Goal: Task Accomplishment & Management: Use online tool/utility

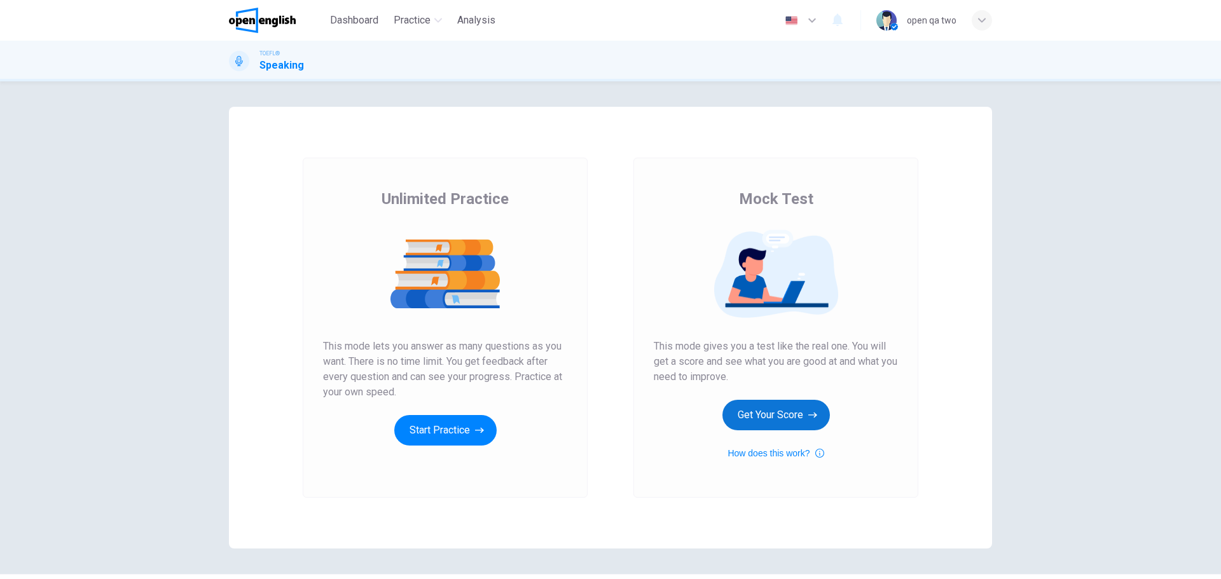
click at [764, 413] on button "Get Your Score" at bounding box center [775, 415] width 107 height 31
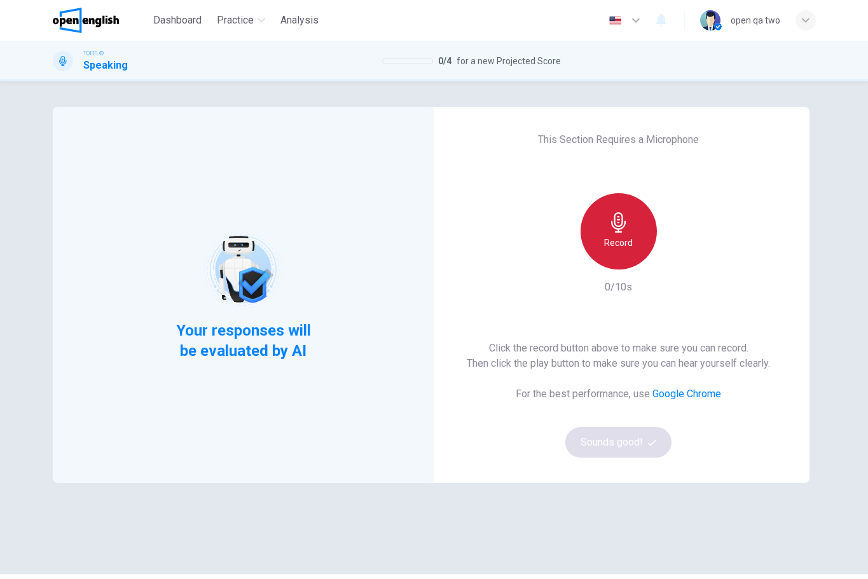
click at [614, 215] on icon "button" at bounding box center [619, 222] width 20 height 20
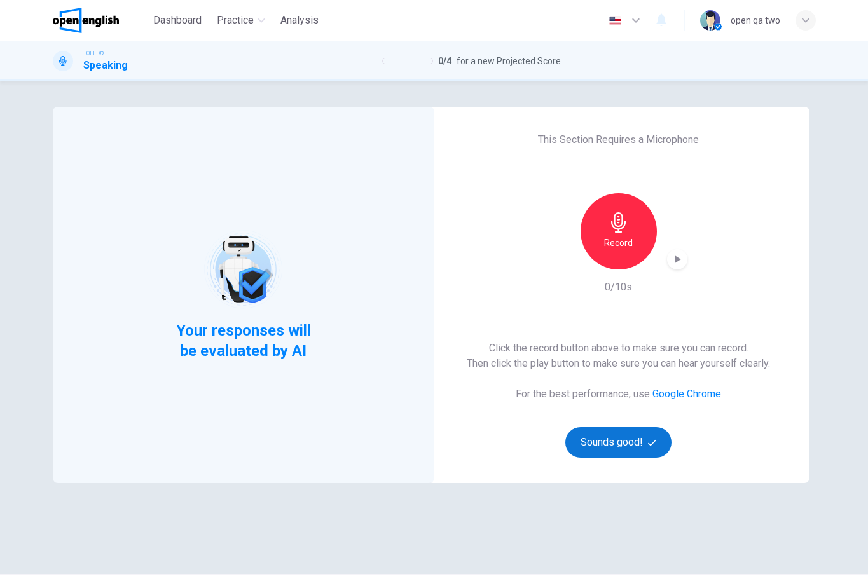
click at [621, 445] on button "Sounds good!" at bounding box center [618, 442] width 107 height 31
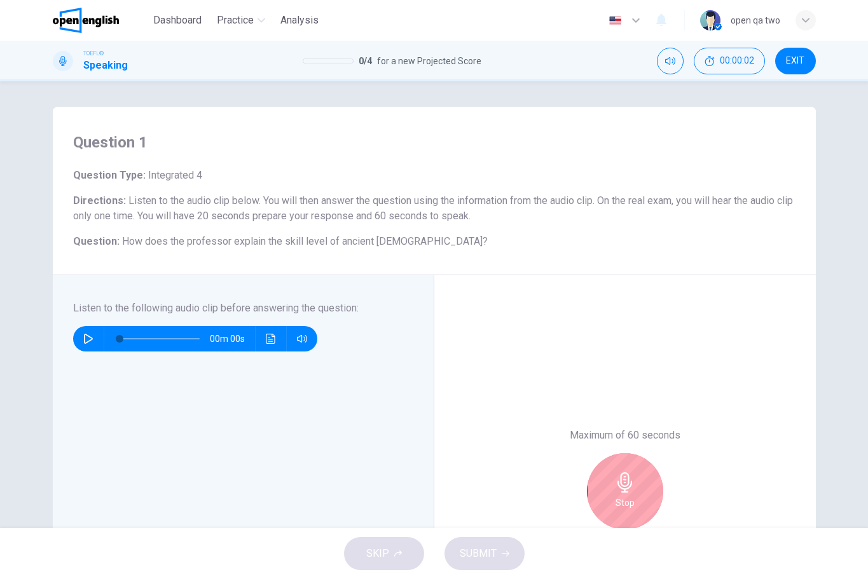
click at [650, 481] on div "Stop" at bounding box center [625, 491] width 76 height 76
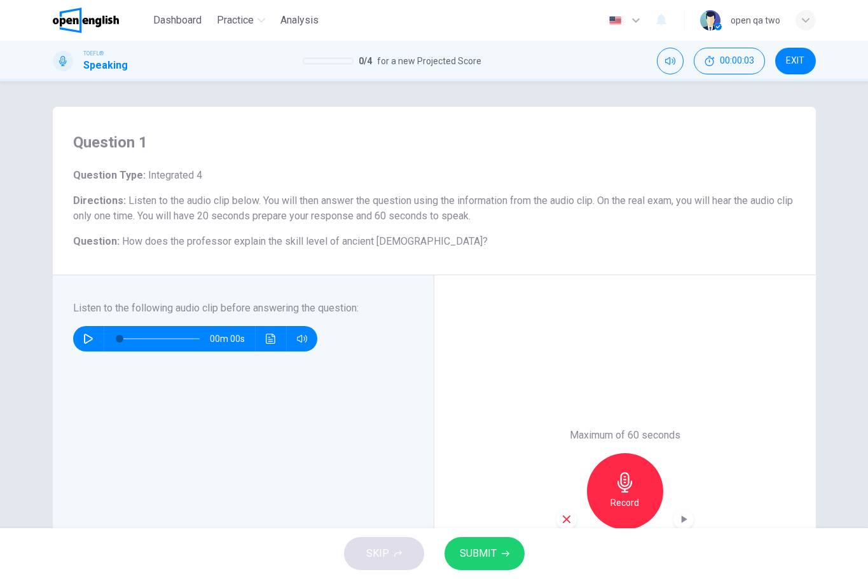
click at [491, 553] on span "SUBMIT" at bounding box center [478, 554] width 37 height 18
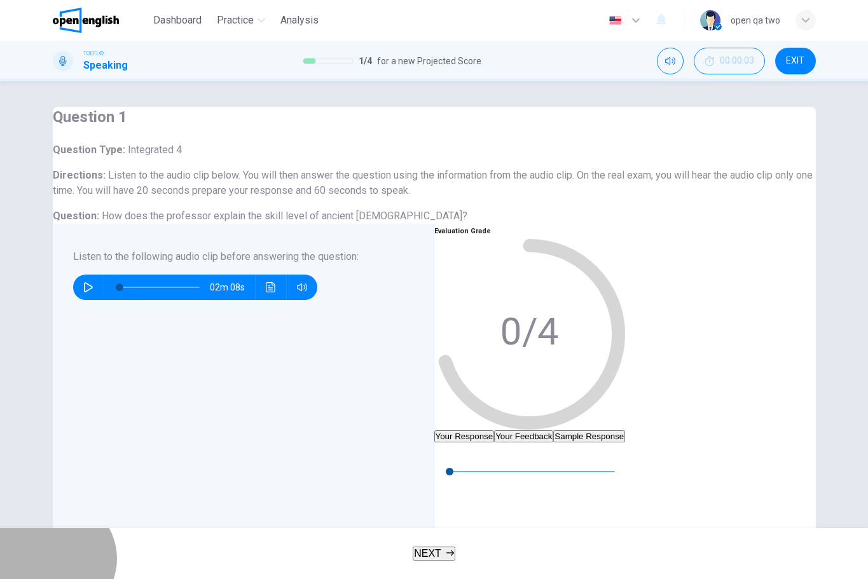
click at [445, 561] on button "NEXT" at bounding box center [434, 554] width 43 height 14
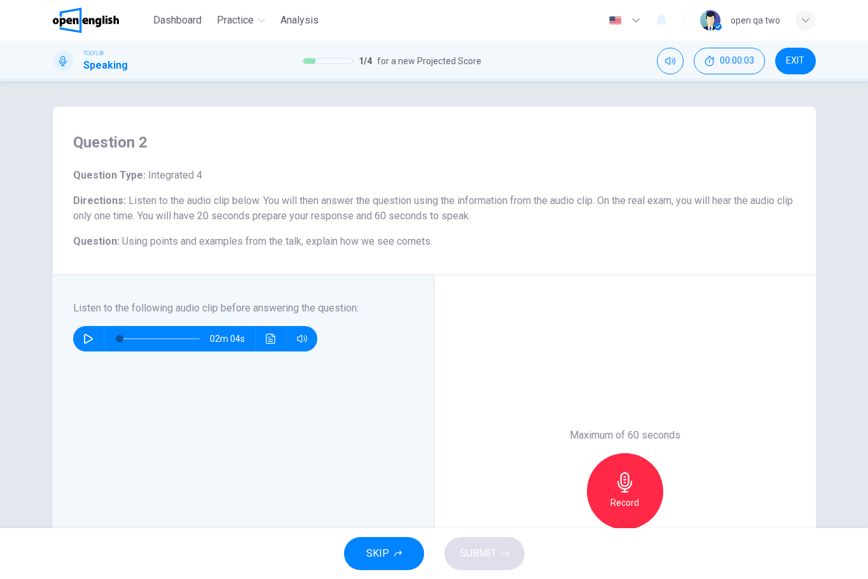
click at [387, 548] on span "SKIP" at bounding box center [377, 554] width 23 height 18
